Goal: Information Seeking & Learning: Learn about a topic

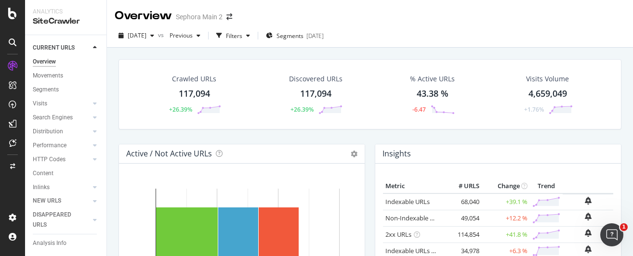
click at [444, 79] on div "% Active URLs" at bounding box center [432, 79] width 45 height 10
